Goal: Check status: Check status

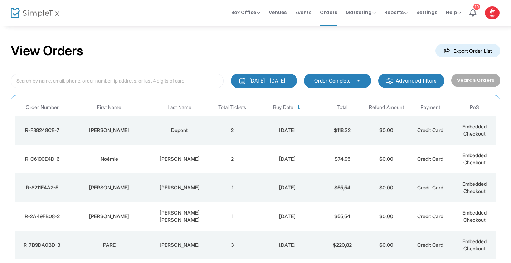
click at [169, 133] on div "Dupont" at bounding box center [180, 129] width 58 height 7
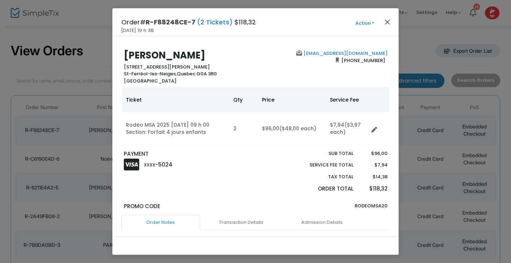
click at [388, 24] on button "Close" at bounding box center [387, 21] width 9 height 9
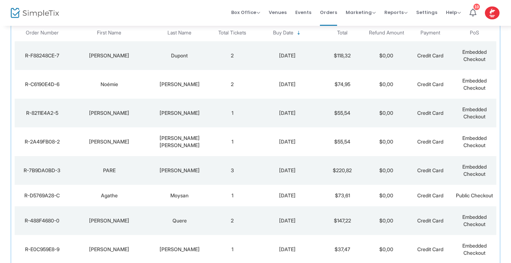
click at [148, 80] on td "Noémie" at bounding box center [109, 84] width 79 height 29
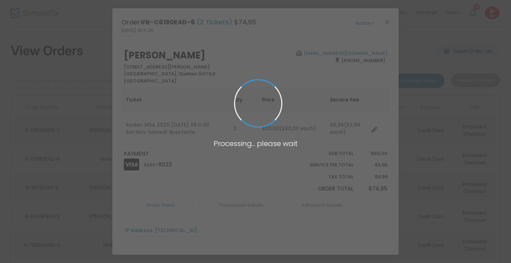
scroll to position [0, 0]
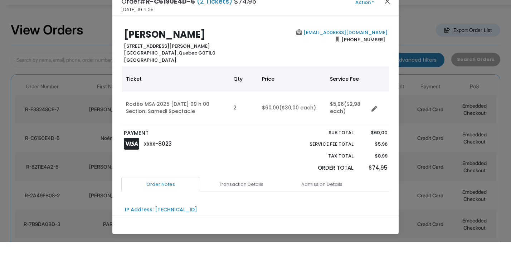
click at [386, 17] on button "Close" at bounding box center [387, 21] width 9 height 9
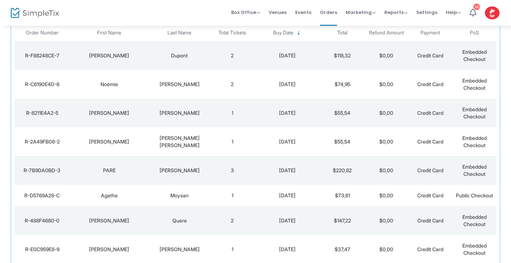
click at [153, 111] on div "[PERSON_NAME]" at bounding box center [180, 112] width 58 height 7
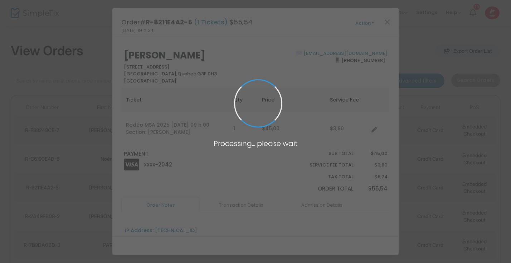
scroll to position [0, 0]
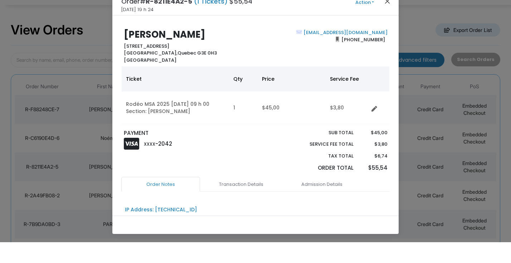
click at [386, 17] on button "Close" at bounding box center [387, 21] width 9 height 9
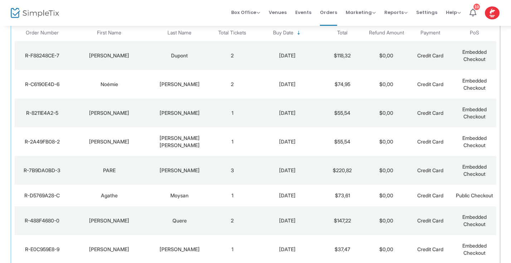
click at [174, 140] on div "[PERSON_NAME] [PERSON_NAME]" at bounding box center [180, 141] width 58 height 14
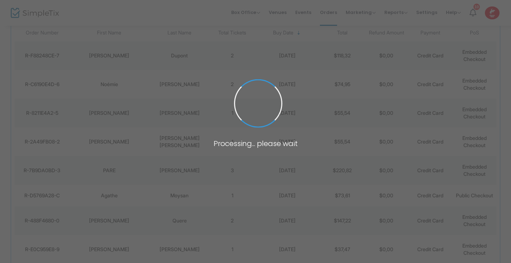
scroll to position [0, 0]
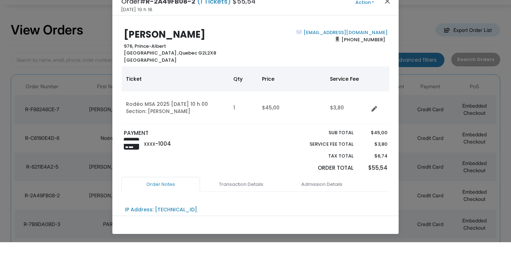
click at [385, 17] on button "Close" at bounding box center [387, 21] width 9 height 9
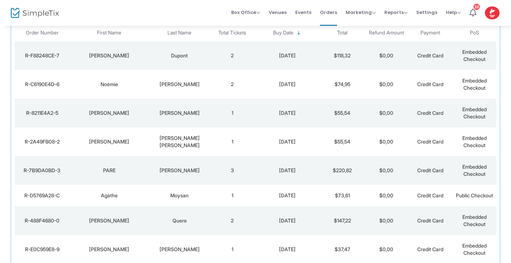
click at [187, 173] on div "GABRIEL" at bounding box center [180, 170] width 58 height 7
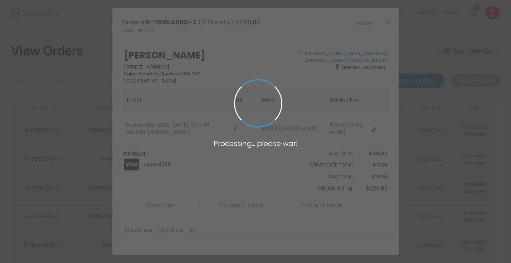
scroll to position [0, 0]
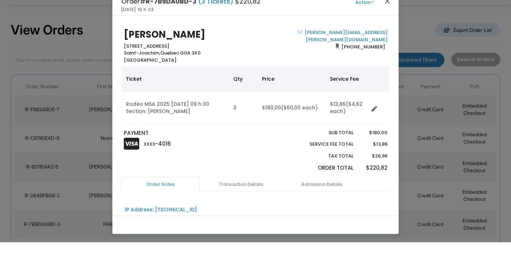
click at [387, 17] on button "Close" at bounding box center [387, 21] width 9 height 9
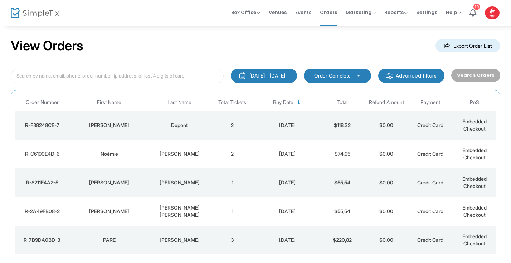
scroll to position [5, 0]
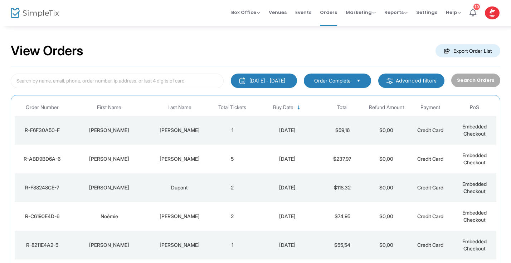
click at [182, 162] on div "[PERSON_NAME]" at bounding box center [180, 158] width 58 height 7
click at [0, 0] on span at bounding box center [0, 0] width 0 height 0
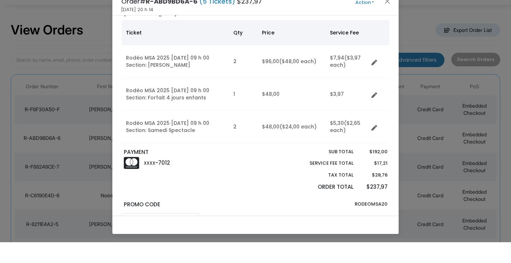
scroll to position [47, 0]
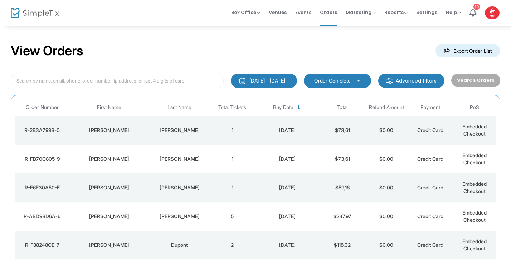
click at [203, 133] on div "[PERSON_NAME]" at bounding box center [180, 129] width 58 height 7
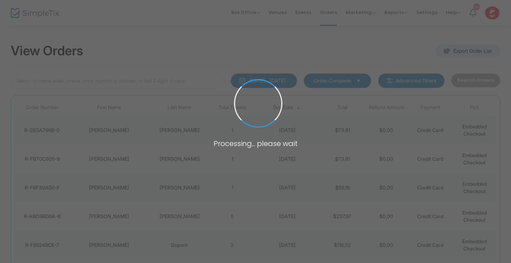
click at [203, 133] on span at bounding box center [255, 131] width 511 height 263
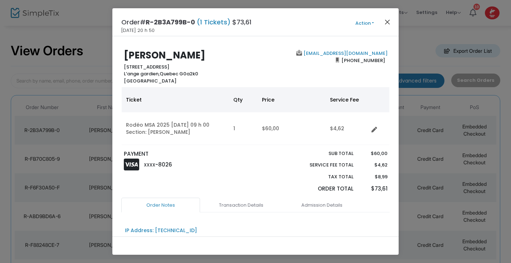
click at [387, 21] on button "Close" at bounding box center [387, 21] width 9 height 9
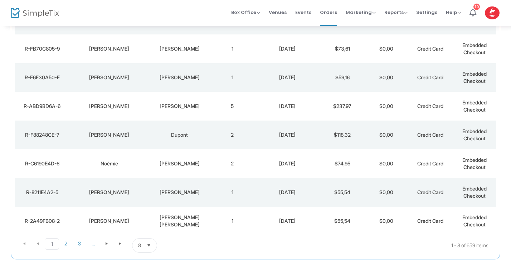
scroll to position [152, 0]
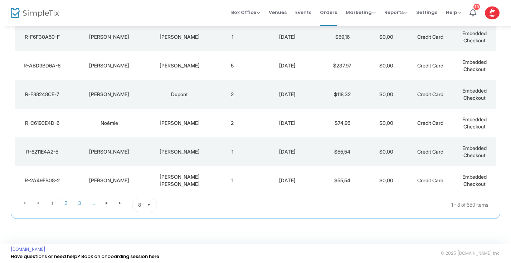
scroll to position [152, 0]
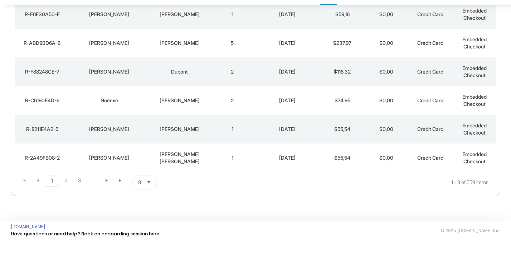
click at [148, 197] on span "Select" at bounding box center [149, 203] width 12 height 12
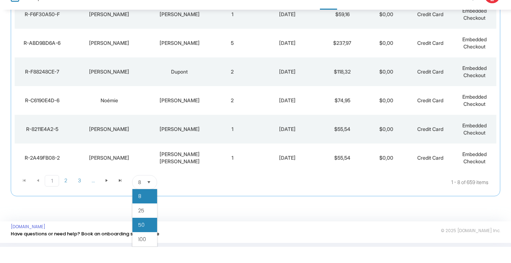
click at [138, 237] on span "50" at bounding box center [141, 240] width 6 height 7
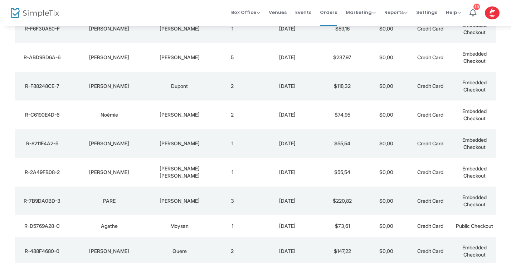
scroll to position [159, 0]
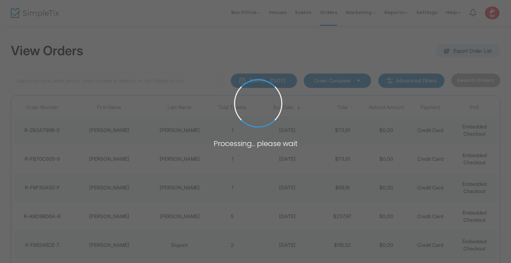
scroll to position [27, 0]
